Goal: Navigation & Orientation: Find specific page/section

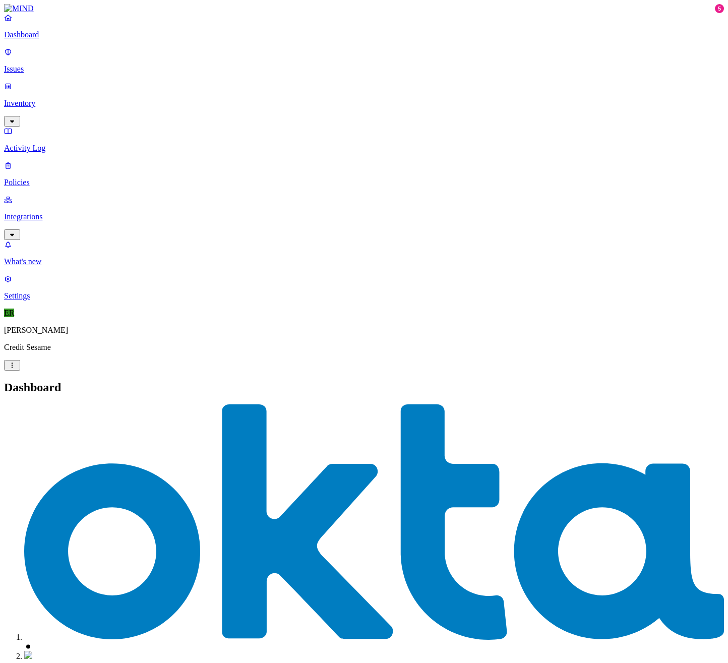
click at [37, 65] on p "Issues" at bounding box center [364, 69] width 720 height 9
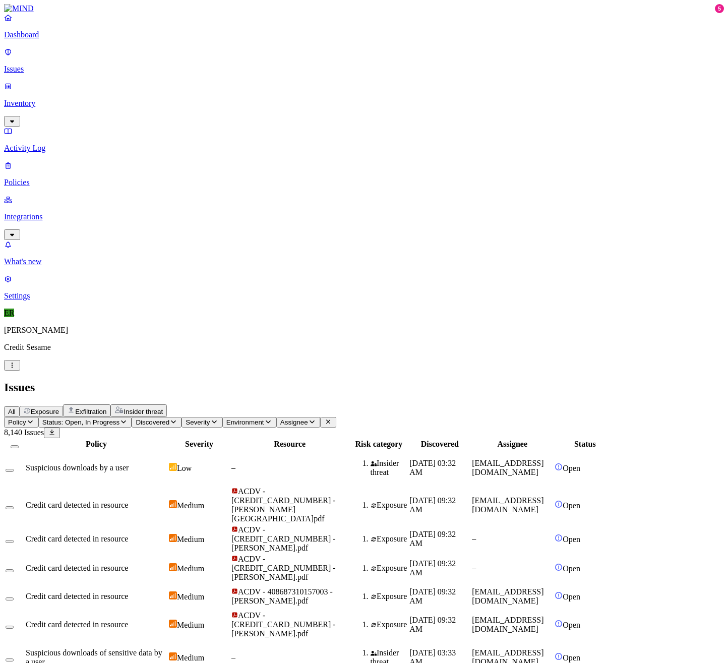
click at [26, 419] on span "Policy" at bounding box center [17, 423] width 18 height 8
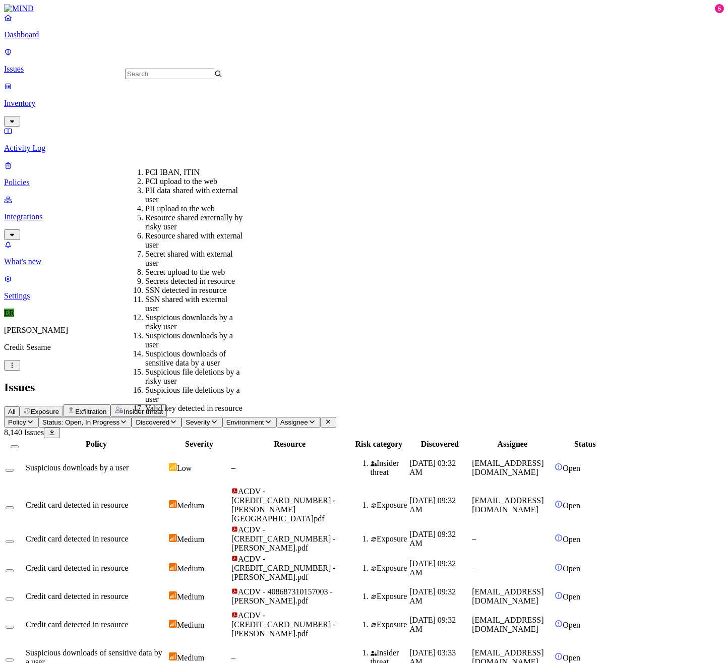
scroll to position [175, 0]
click at [46, 301] on nav "Dashboard Issues Inventory Activity Log Policies Integrations What's new 5 Sett…" at bounding box center [364, 157] width 720 height 288
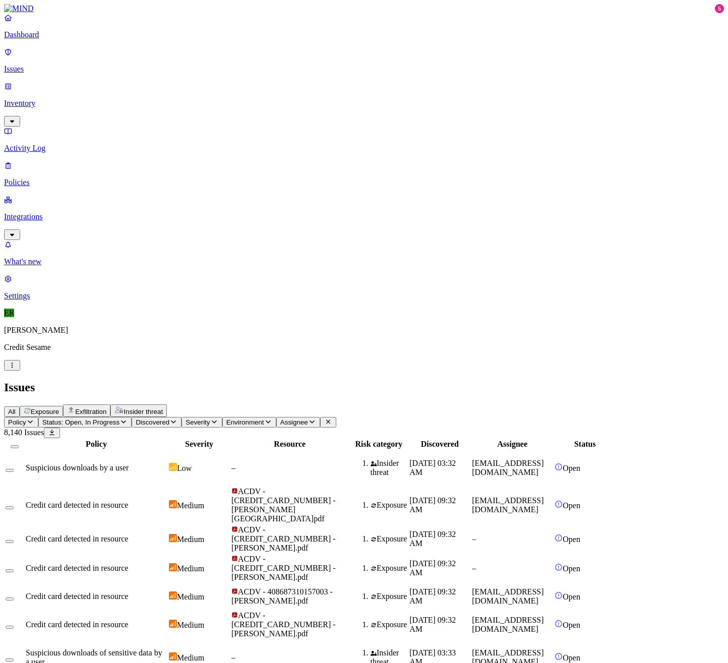
scroll to position [0, 0]
click at [132, 417] on button "Status: Open, In Progress" at bounding box center [85, 422] width 94 height 11
click at [97, 223] on nav "Dashboard Issues Inventory Activity Log Policies Integrations What's new 5 Sett…" at bounding box center [364, 157] width 720 height 288
click at [43, 178] on p "Policies" at bounding box center [364, 182] width 720 height 9
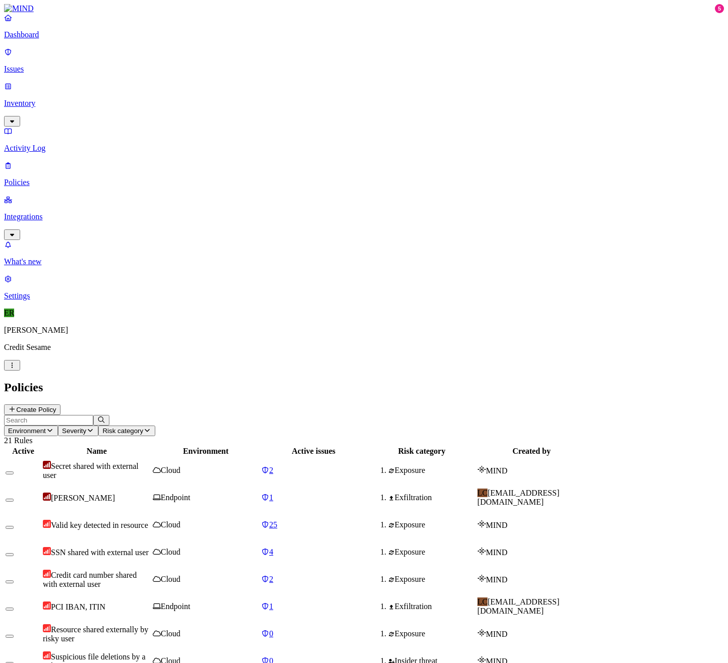
click at [41, 65] on p "Issues" at bounding box center [364, 69] width 720 height 9
